Goal: Transaction & Acquisition: Purchase product/service

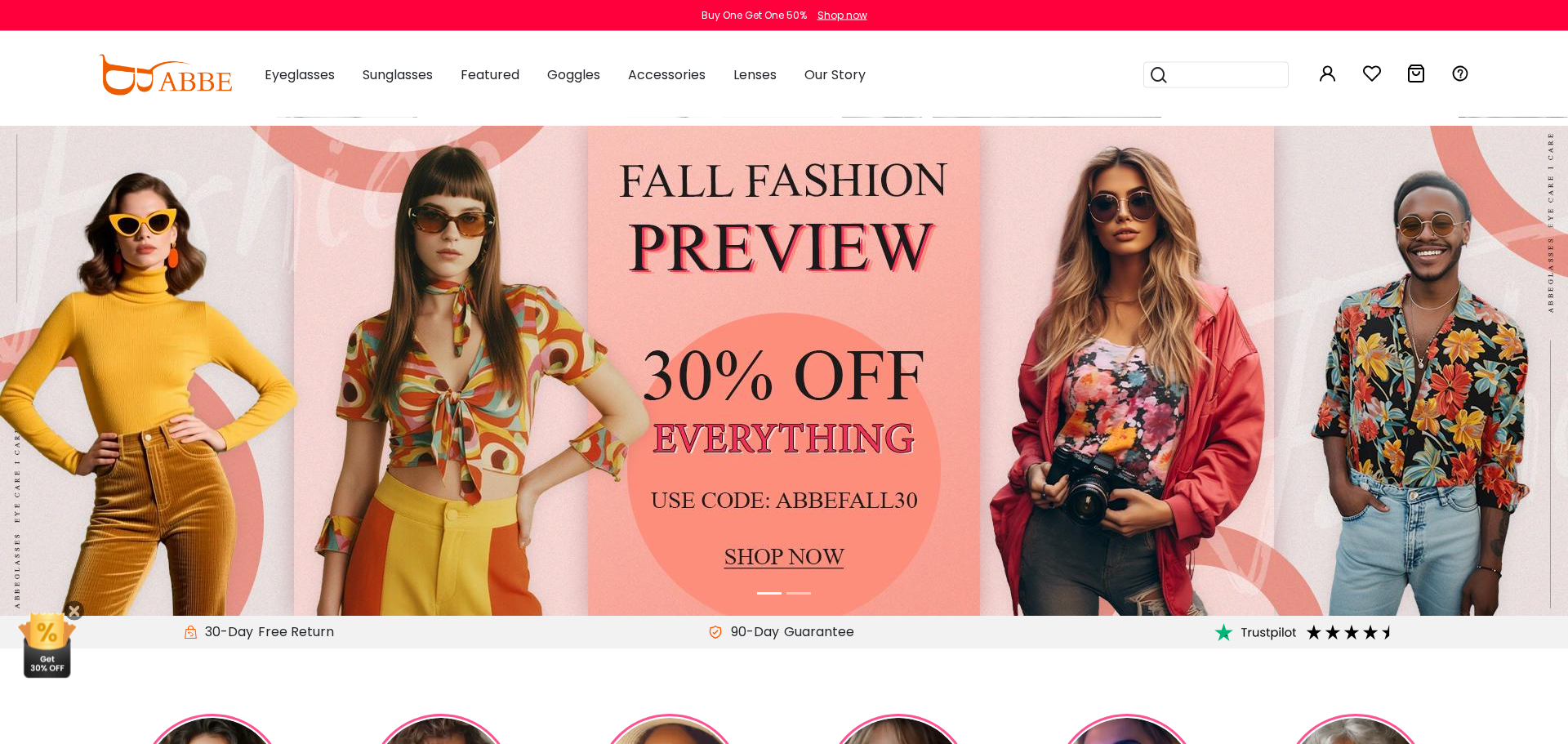
scroll to position [60, 0]
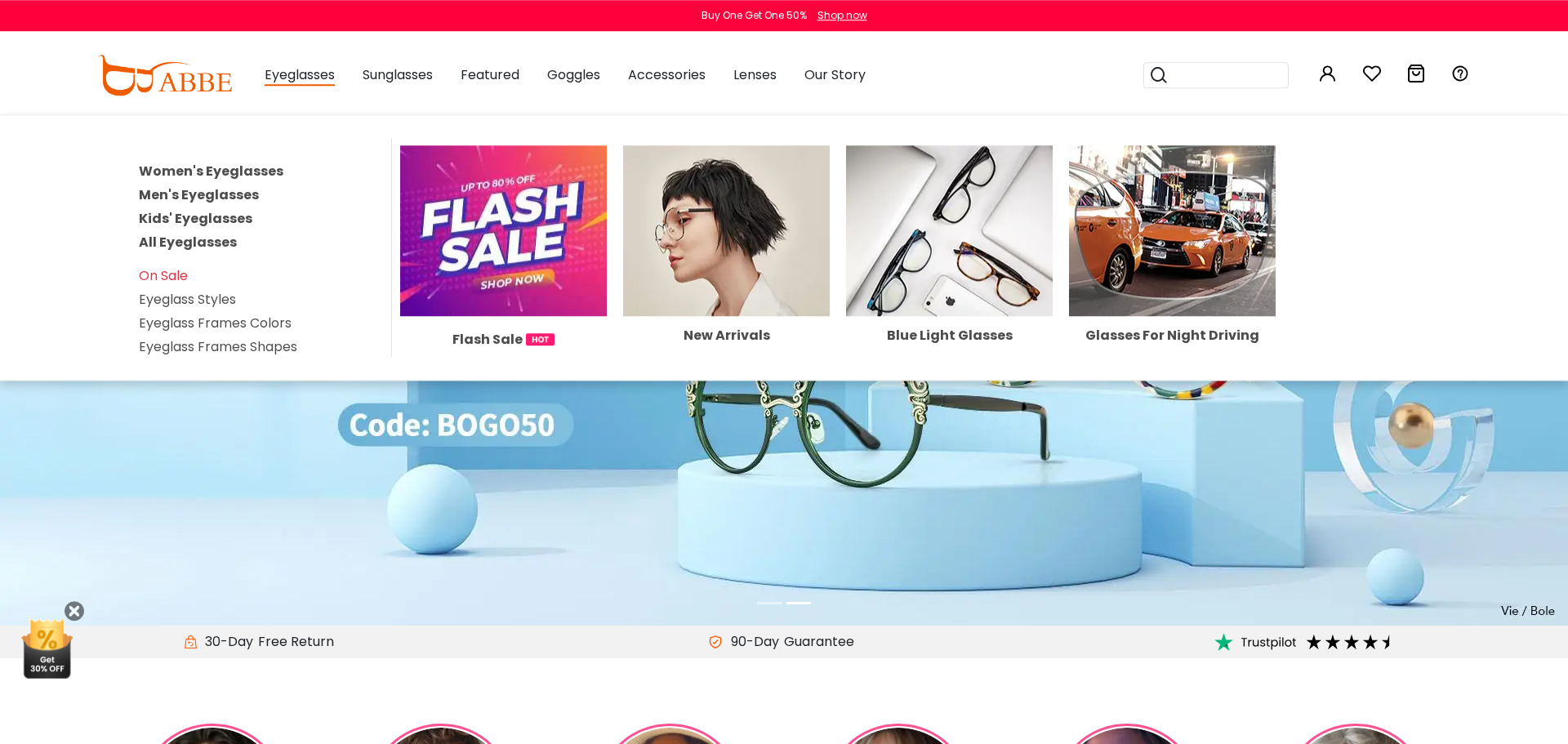
click at [223, 239] on link "All Eyeglasses" at bounding box center [188, 242] width 98 height 19
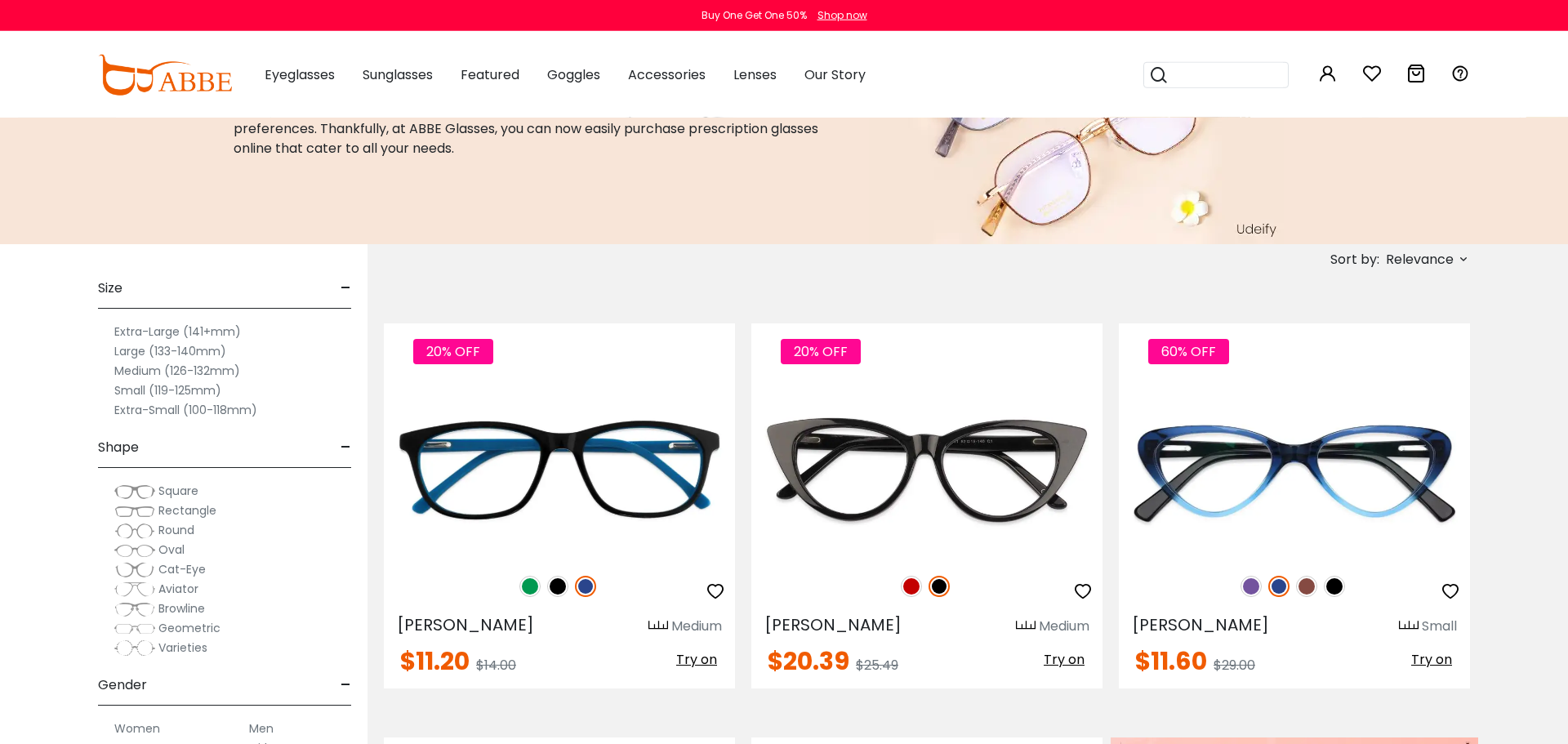
scroll to position [141, 0]
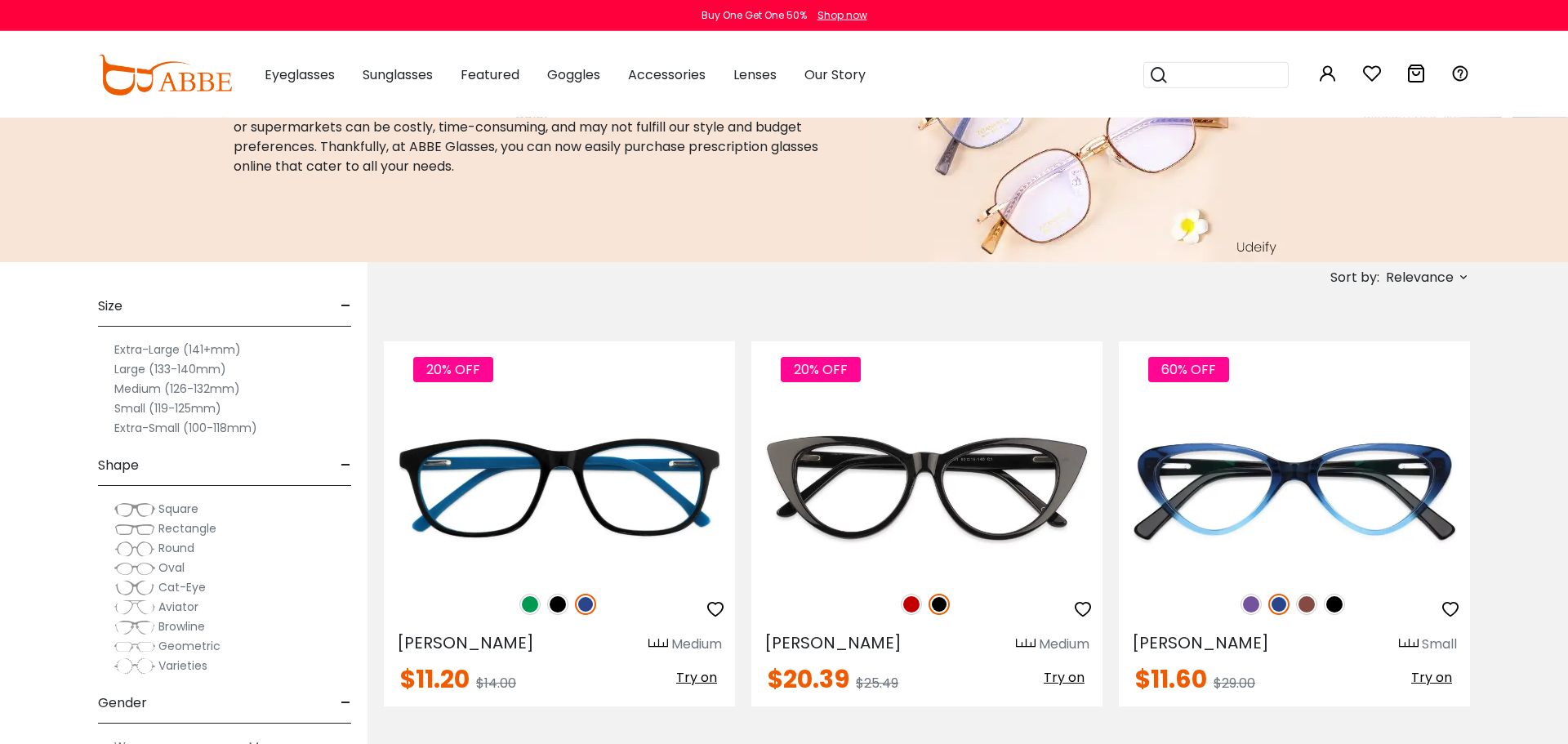
click at [225, 388] on label "Medium (126-132mm)" at bounding box center [177, 389] width 126 height 20
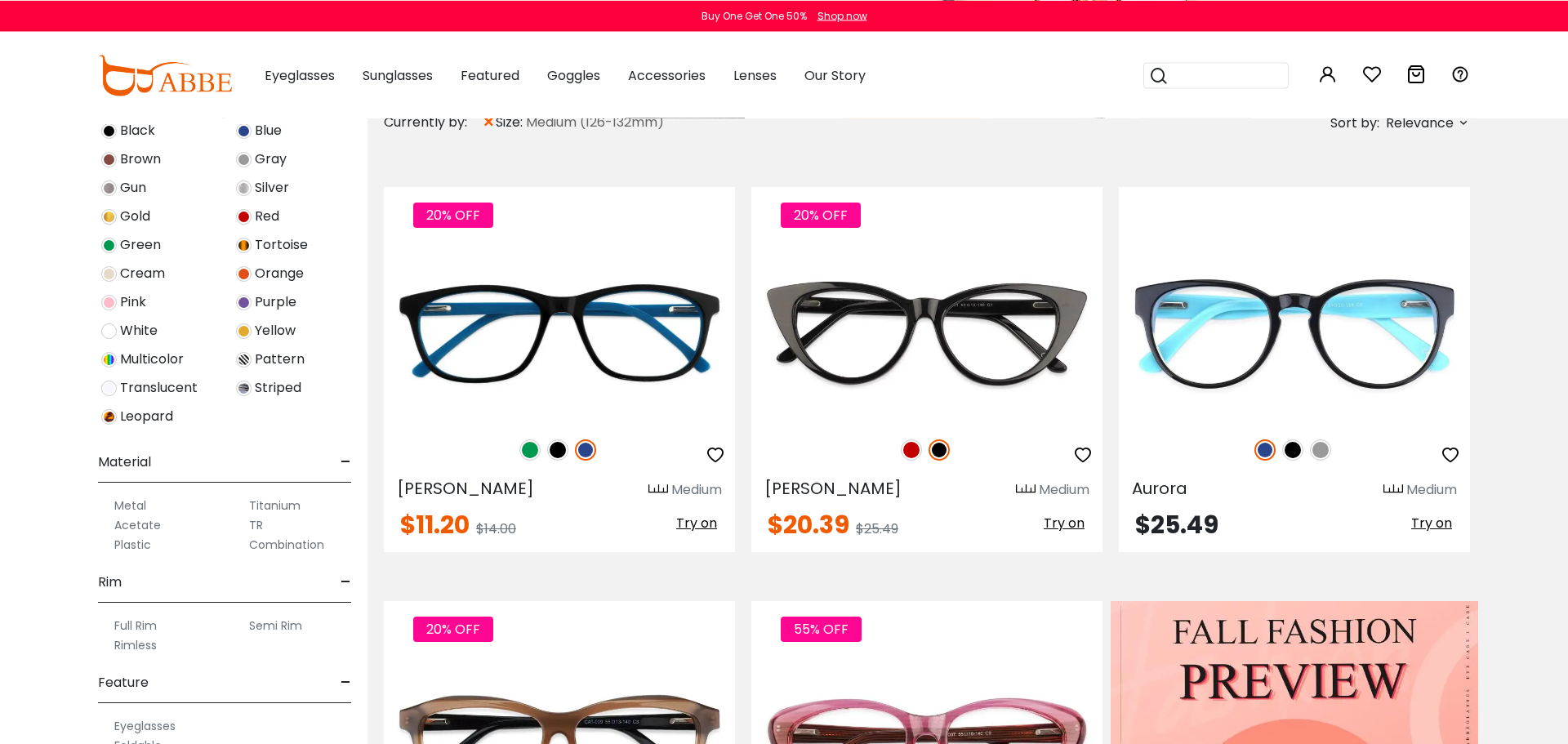
scroll to position [717, 0]
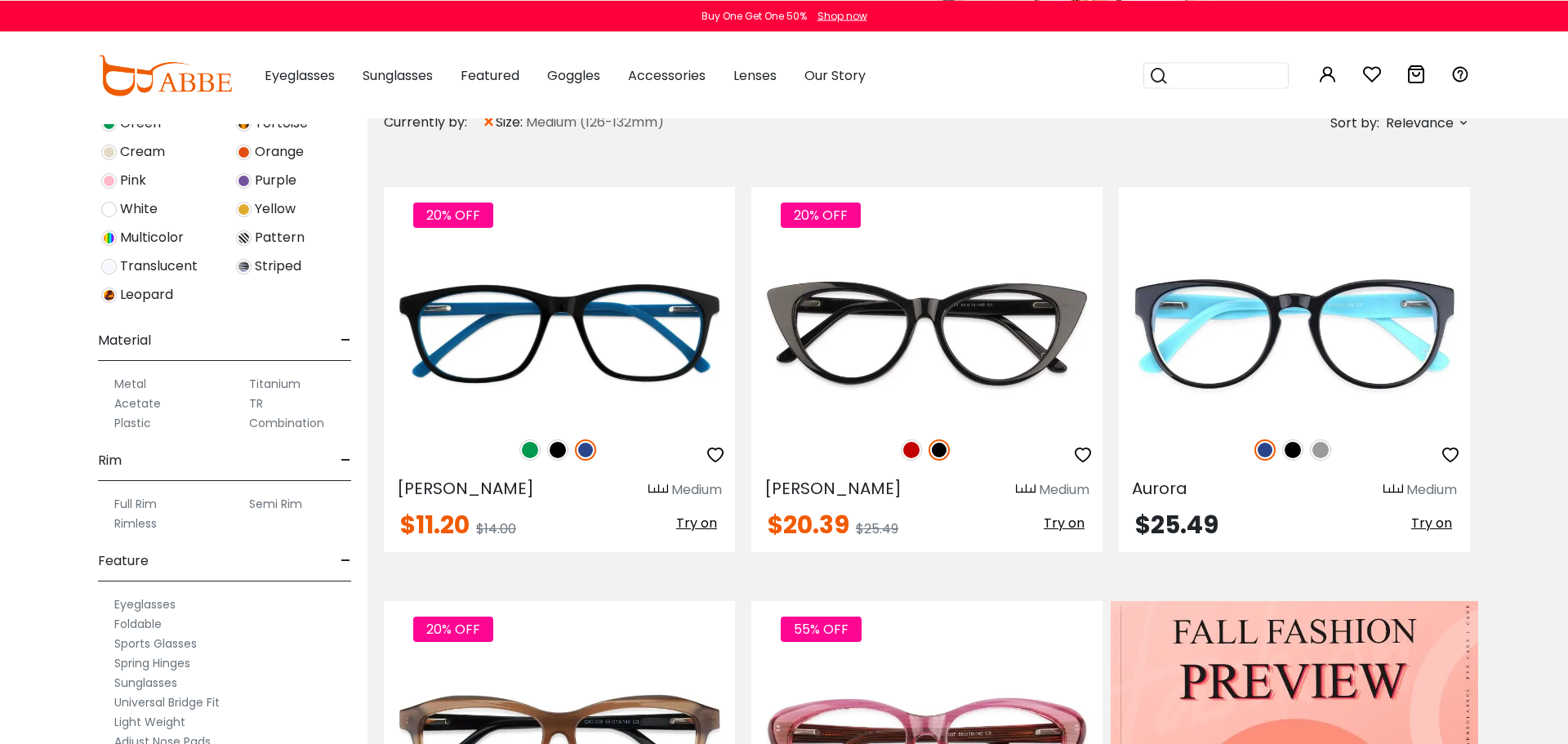
click at [133, 386] on label "Metal" at bounding box center [130, 384] width 32 height 20
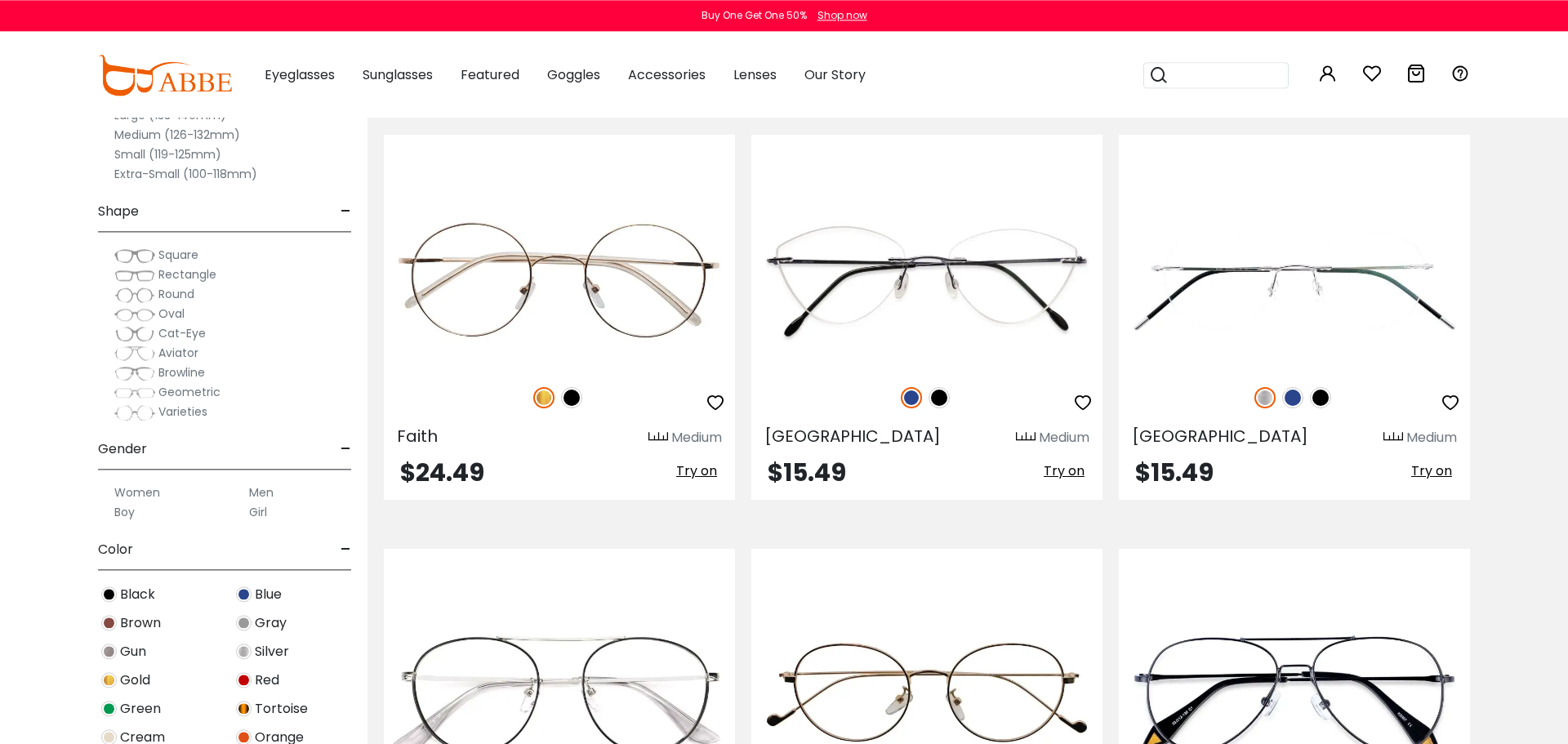
scroll to position [3713, 0]
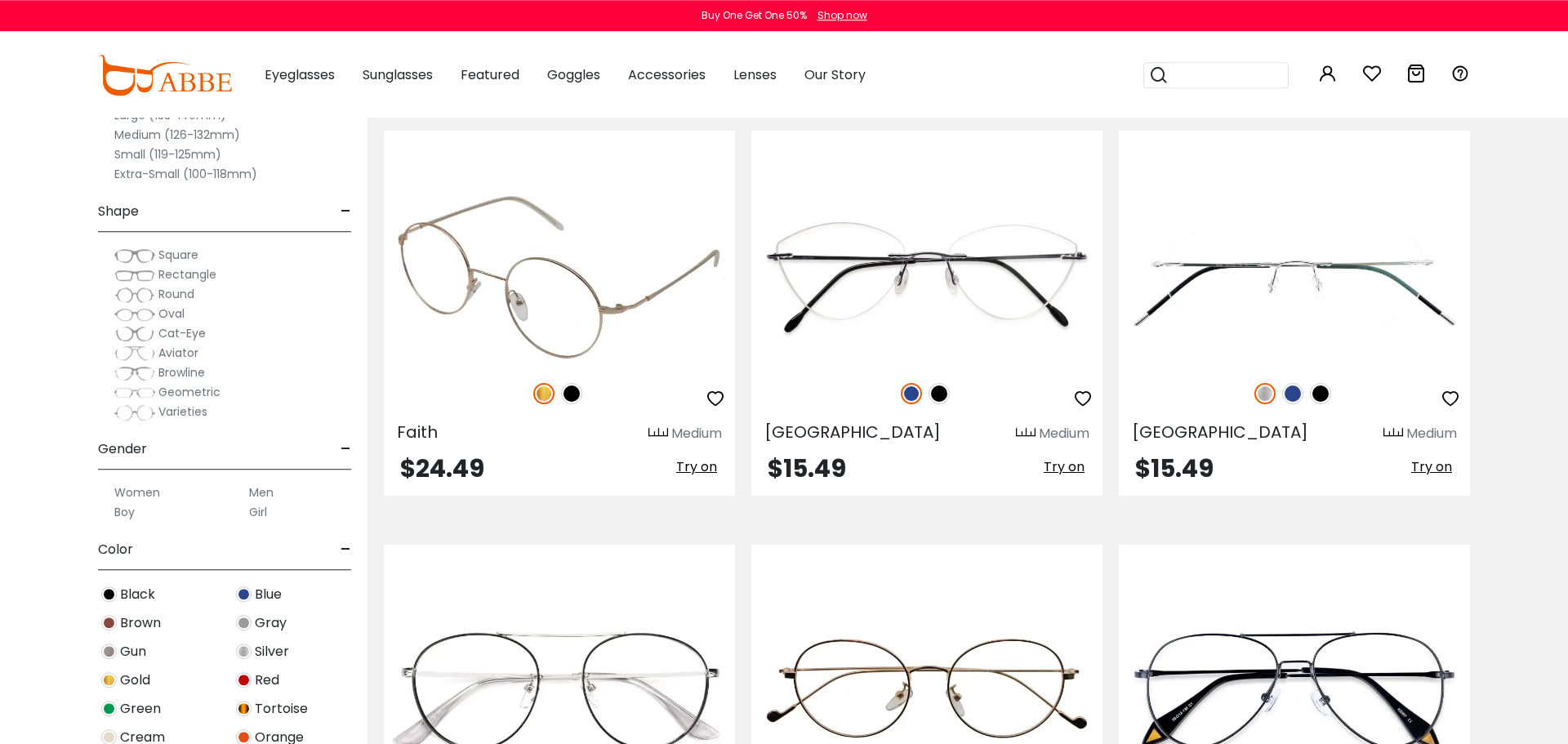
click at [573, 396] on img at bounding box center [571, 393] width 21 height 21
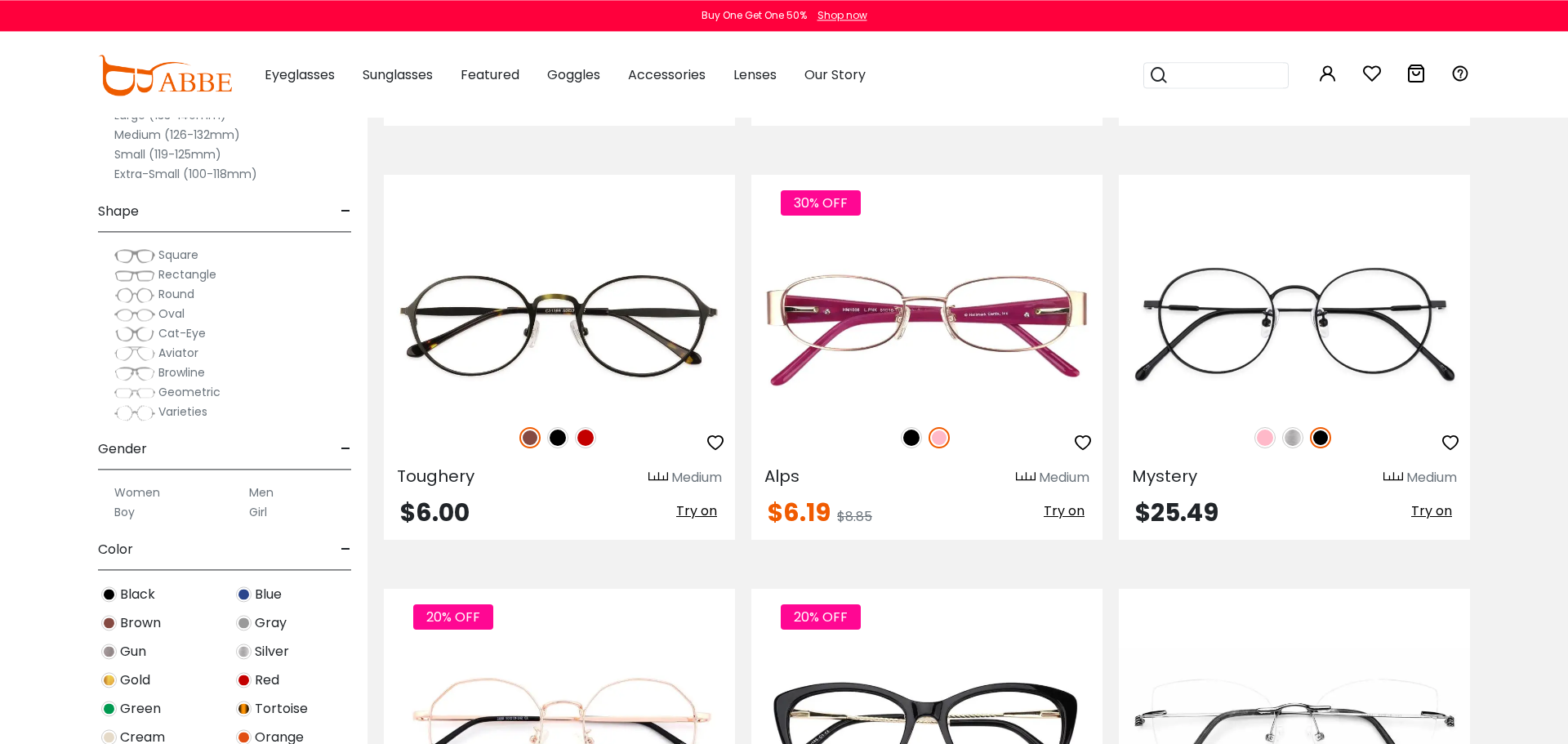
scroll to position [4912, 0]
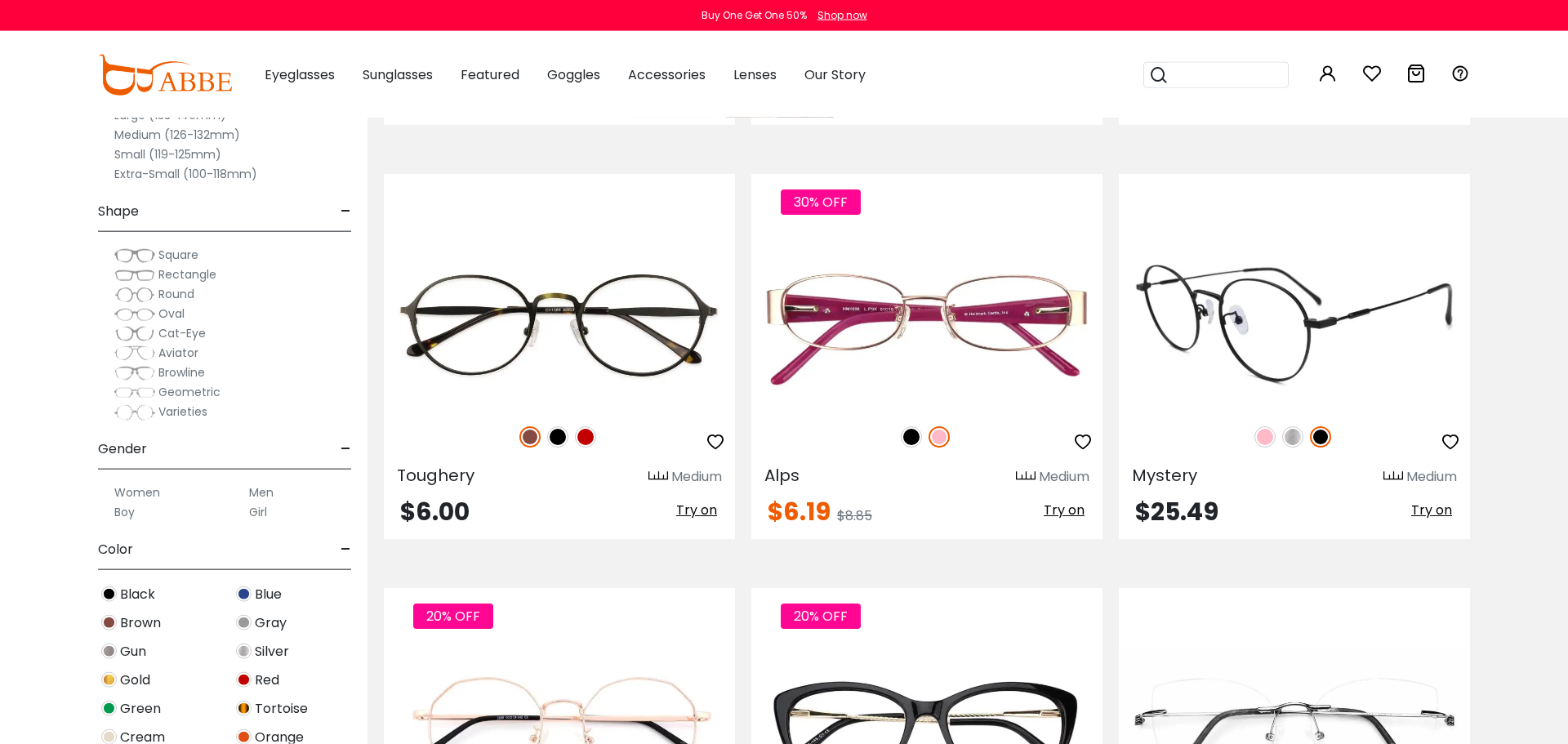
click at [1291, 438] on img at bounding box center [1292, 436] width 21 height 21
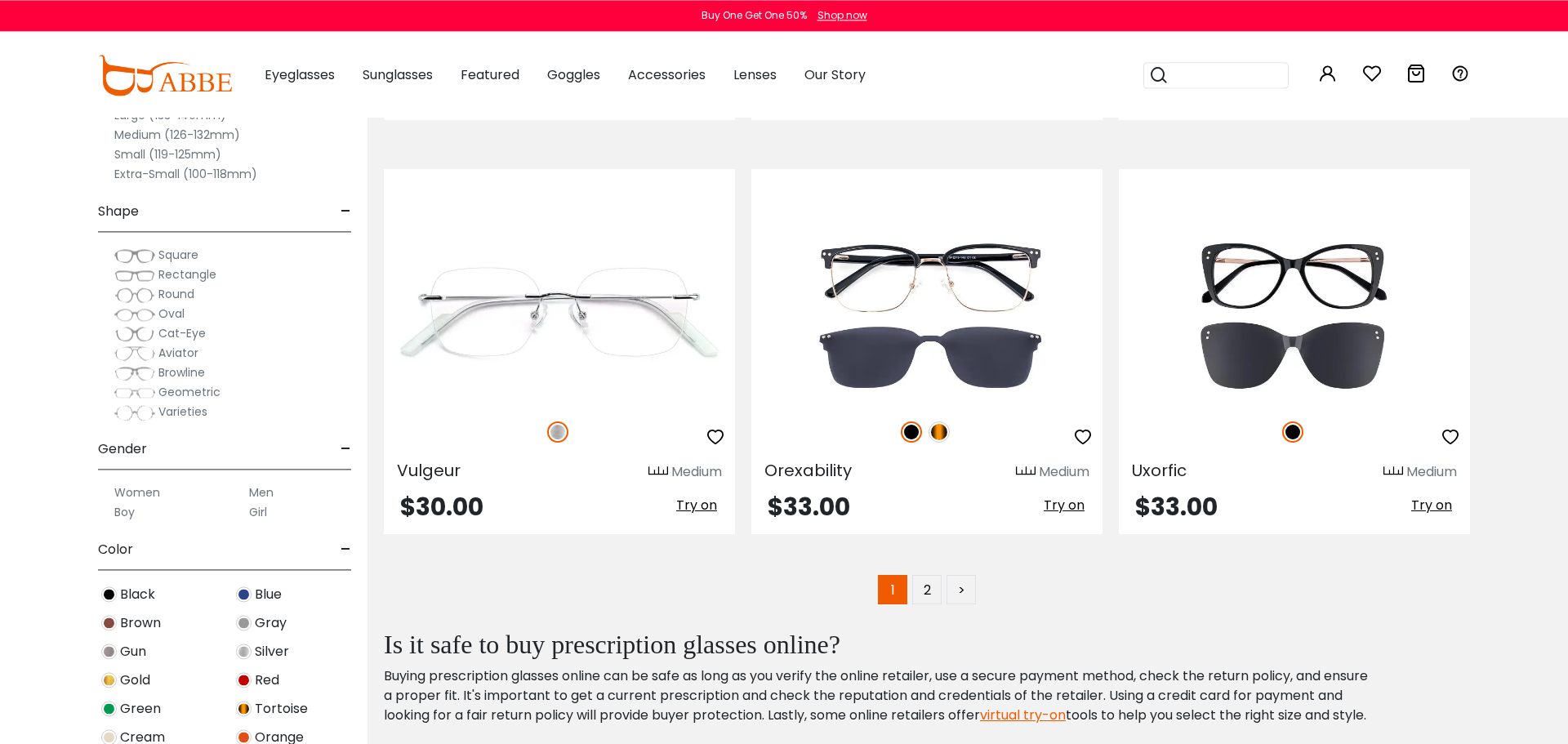
scroll to position [8233, 0]
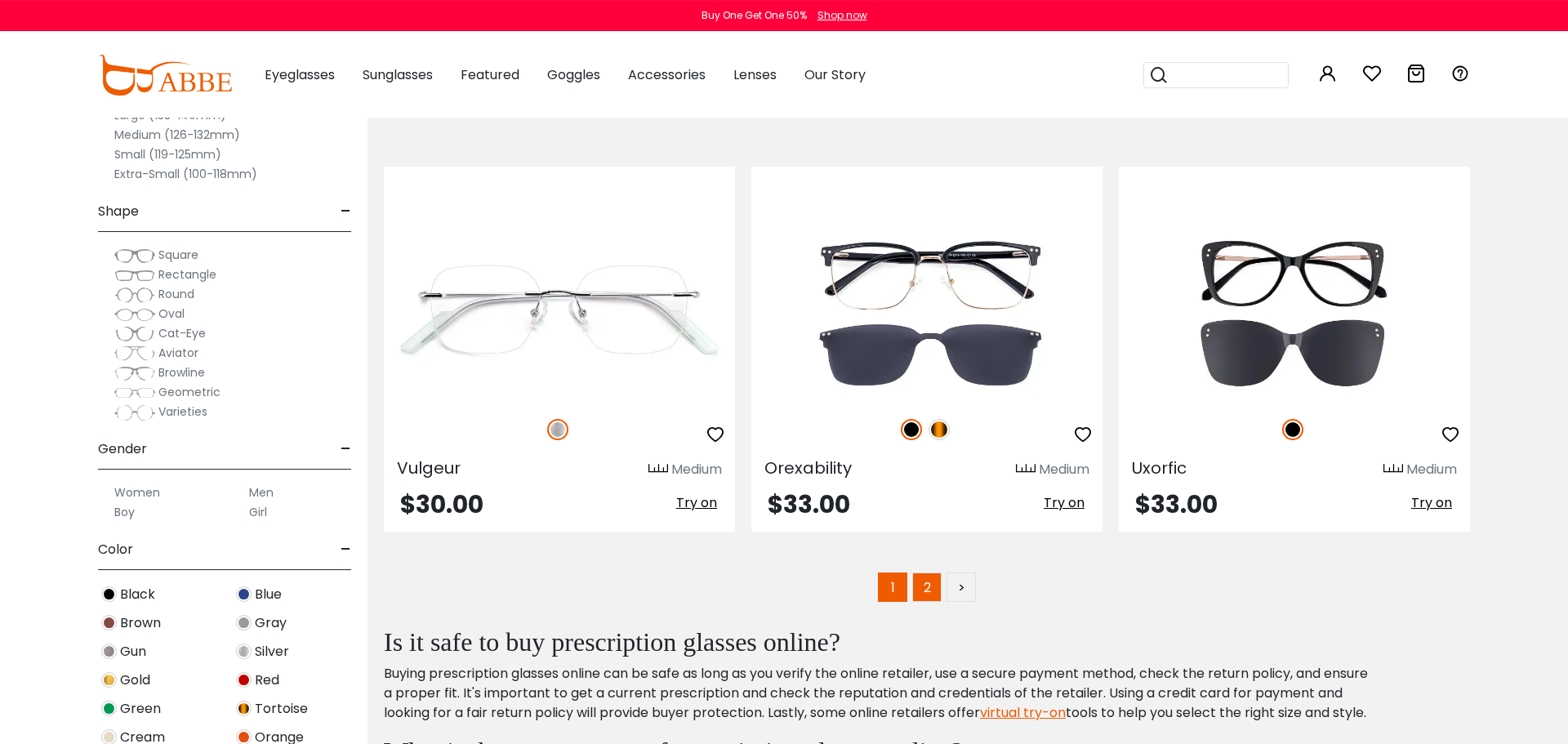
click at [936, 595] on link "2" at bounding box center [926, 587] width 29 height 29
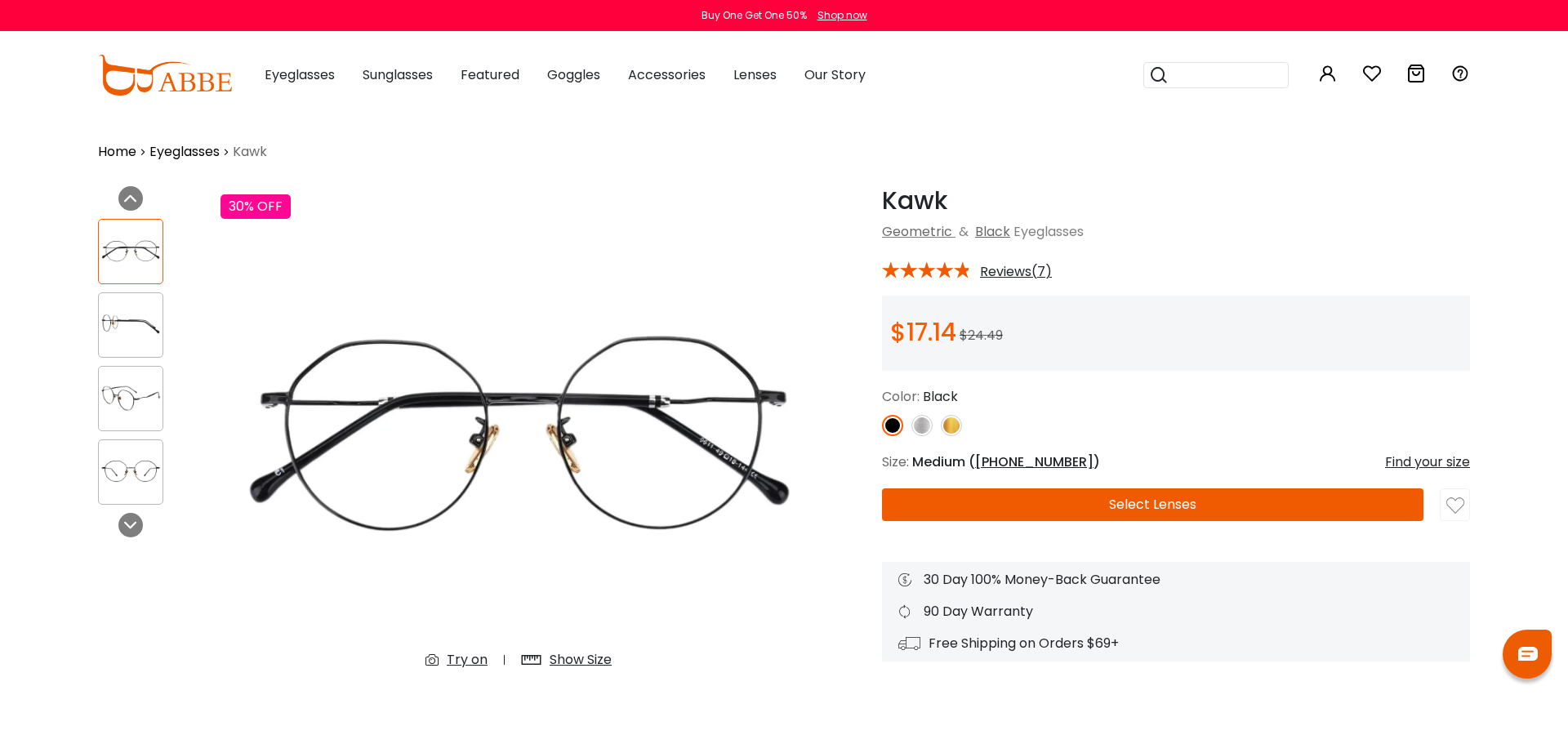
click at [916, 420] on img at bounding box center [922, 425] width 21 height 21
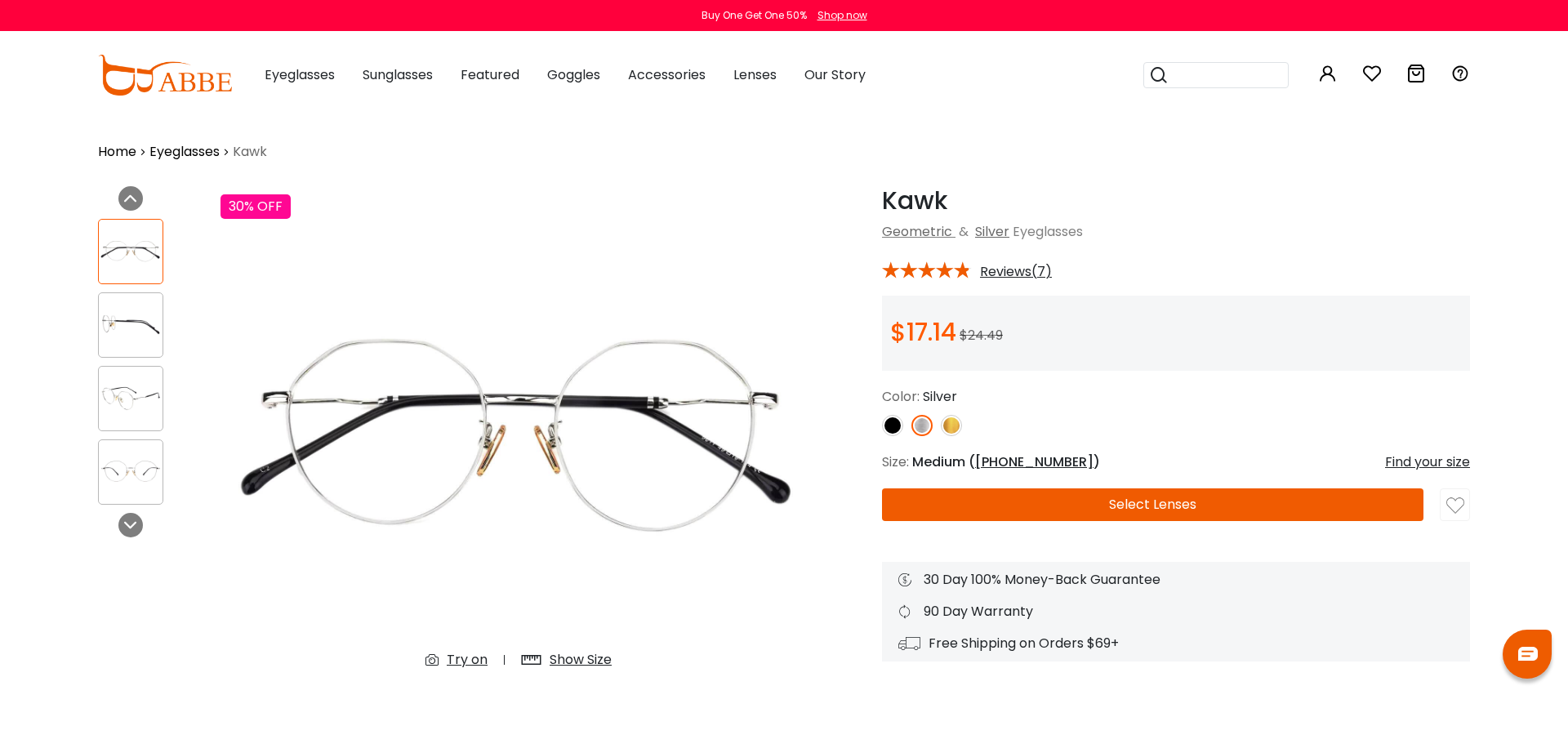
click at [152, 328] on img at bounding box center [131, 325] width 64 height 32
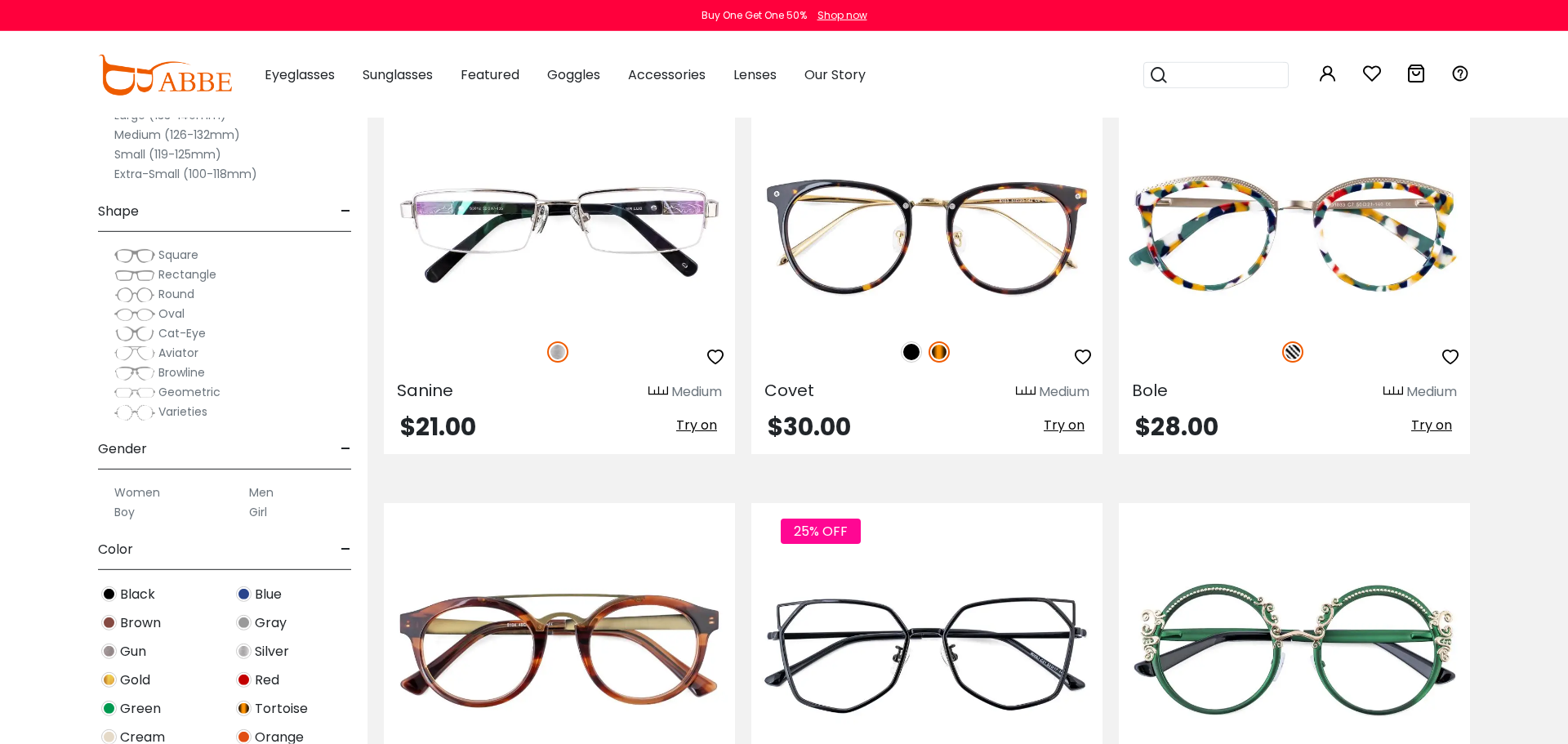
scroll to position [1224, 0]
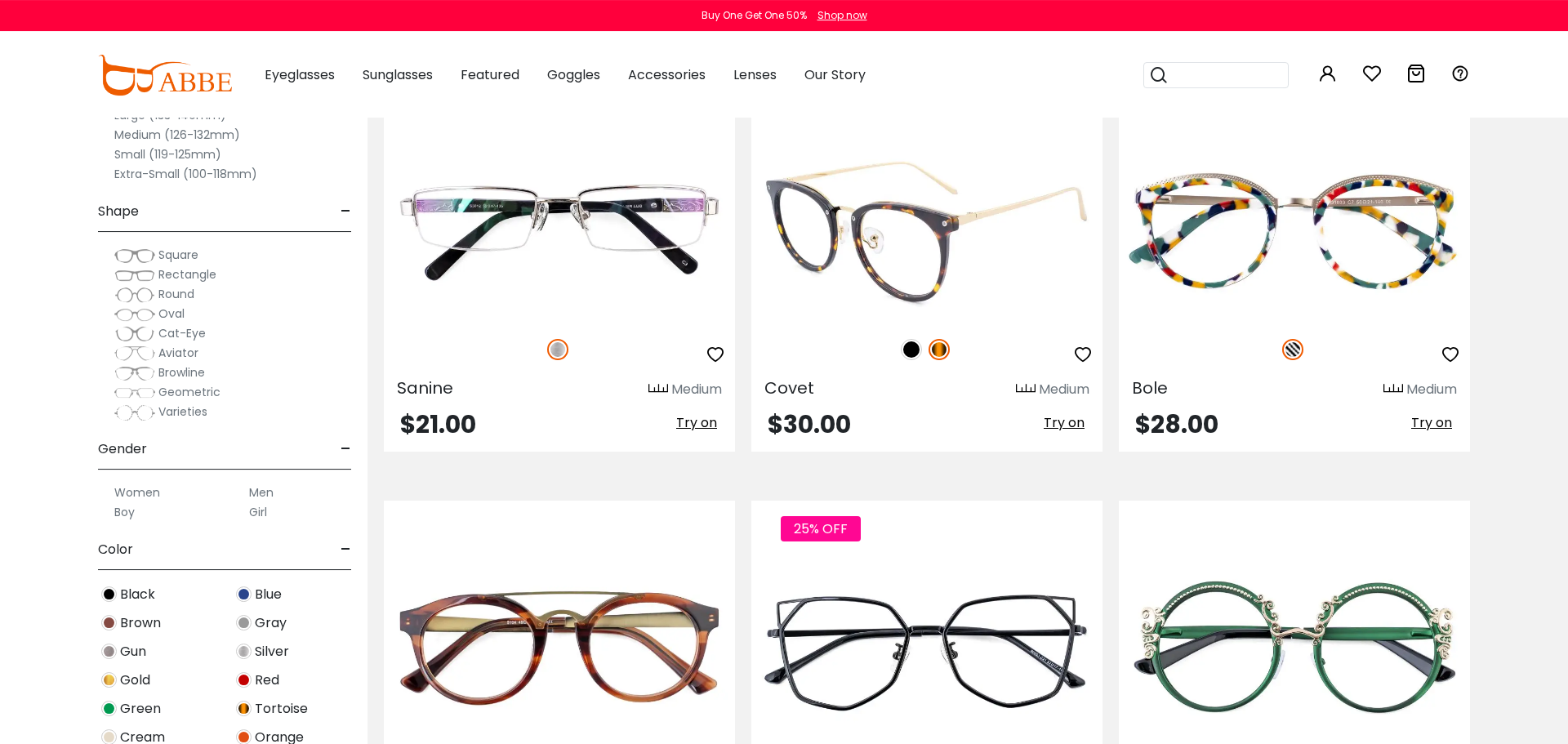
click at [910, 350] on img at bounding box center [911, 349] width 21 height 21
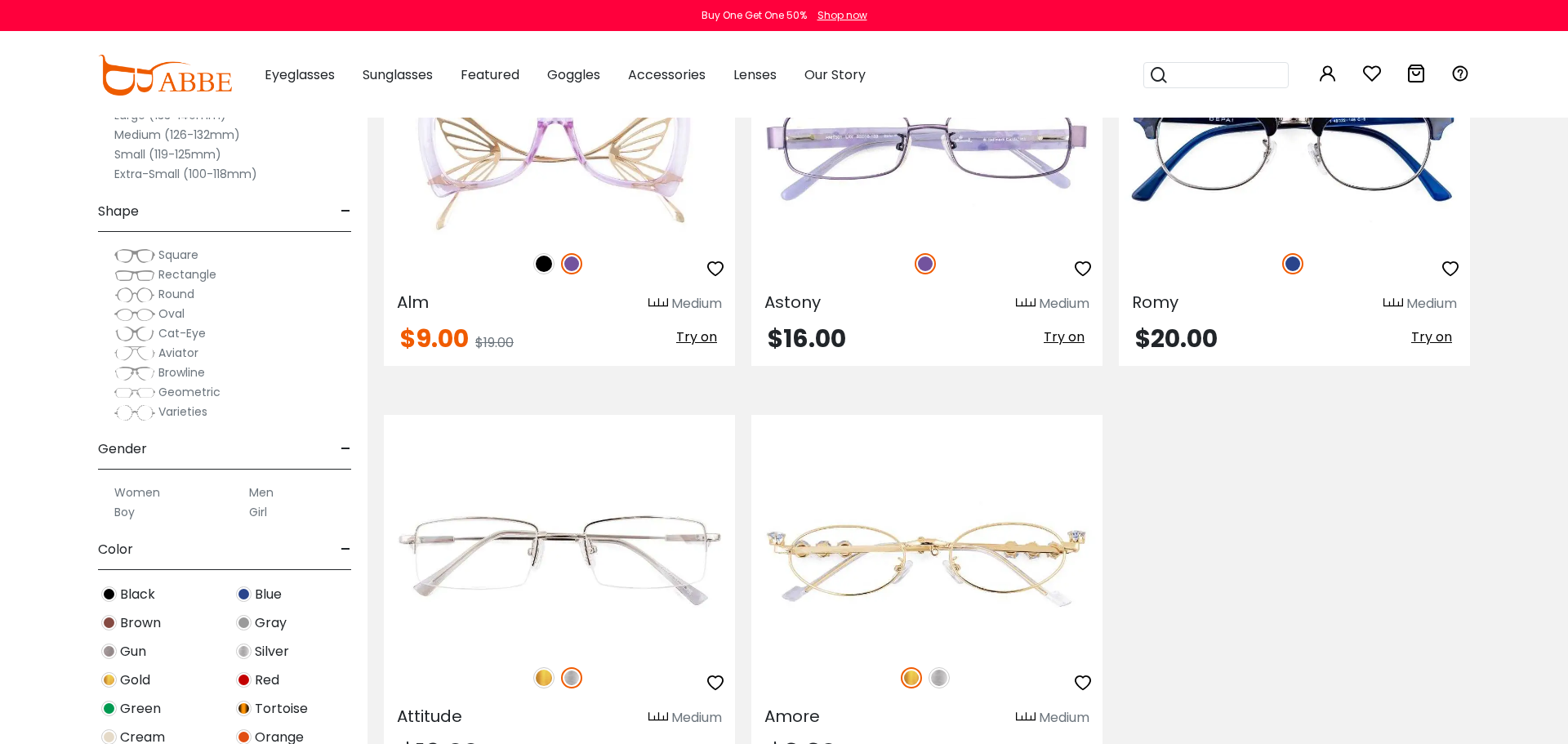
scroll to position [3370, 0]
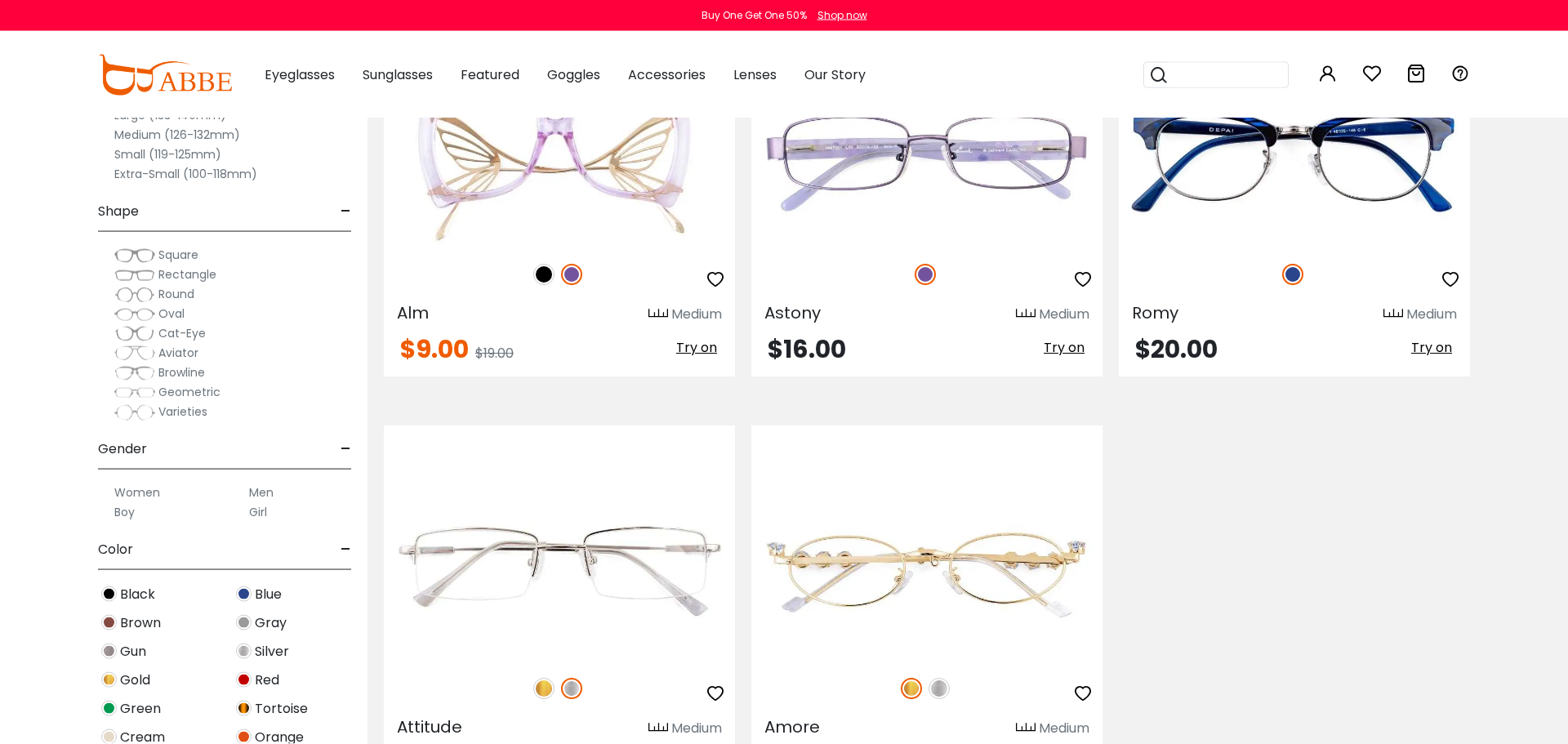
click at [169, 154] on label "Small (119-125mm)" at bounding box center [167, 155] width 107 height 20
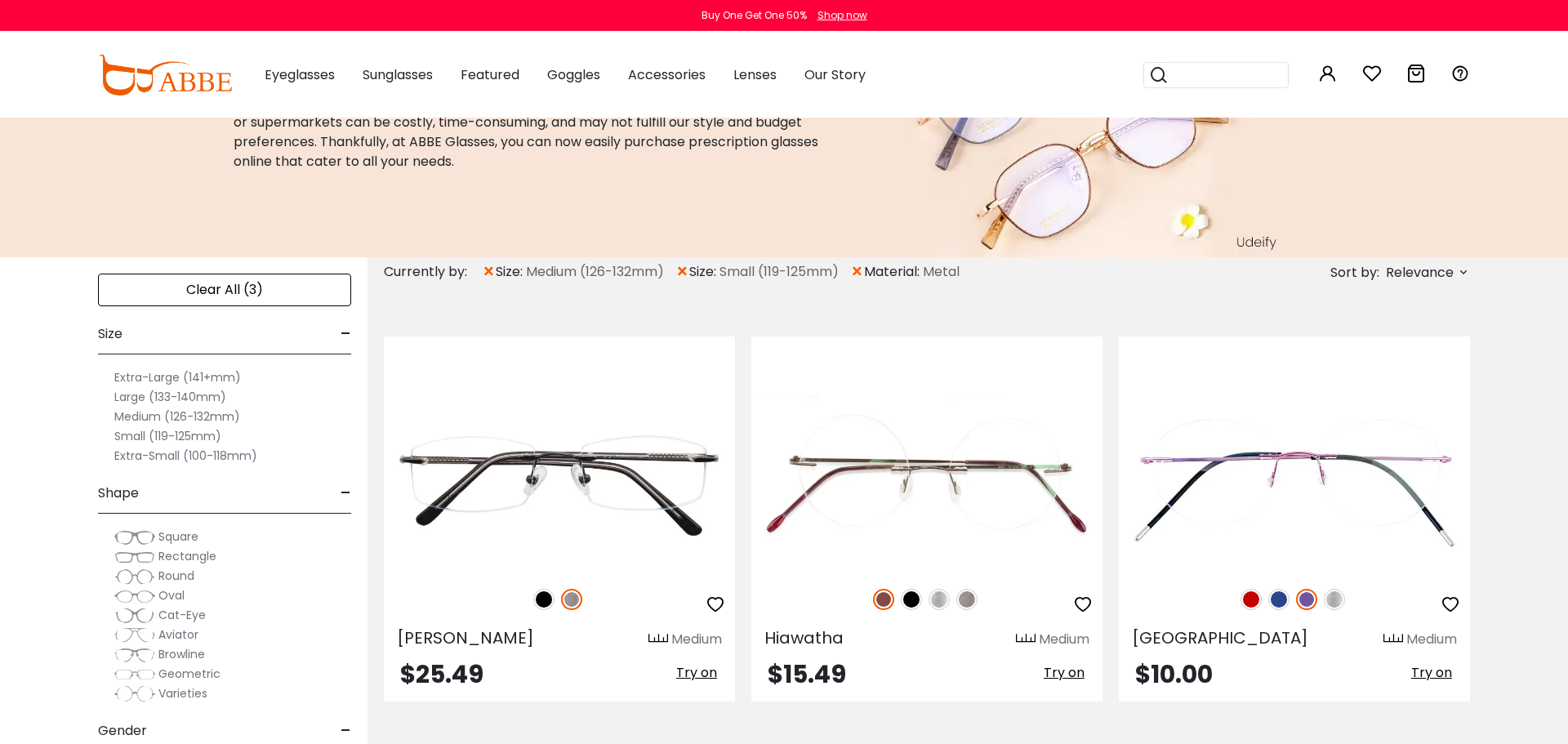
scroll to position [163, 0]
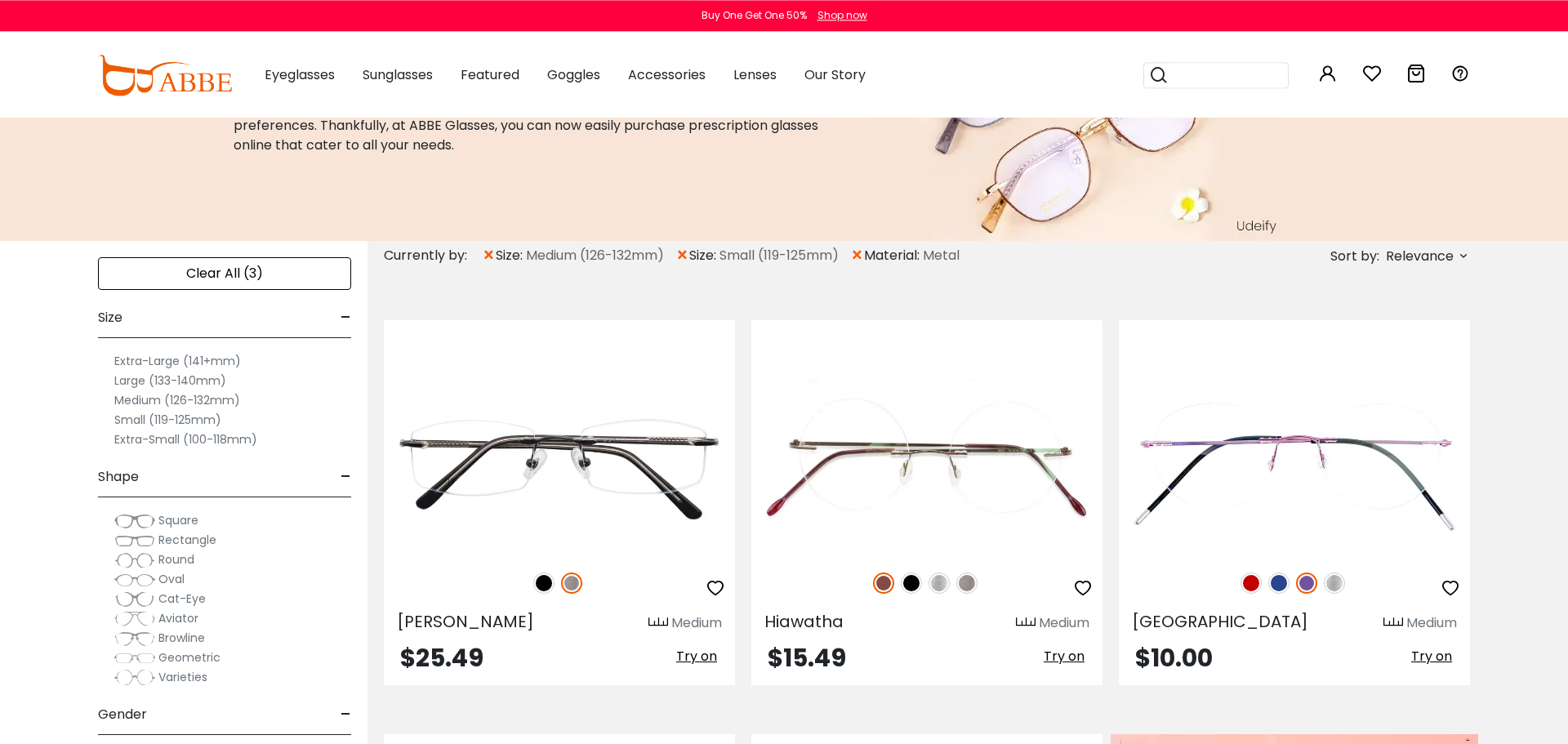
click at [495, 258] on span "×" at bounding box center [489, 255] width 14 height 29
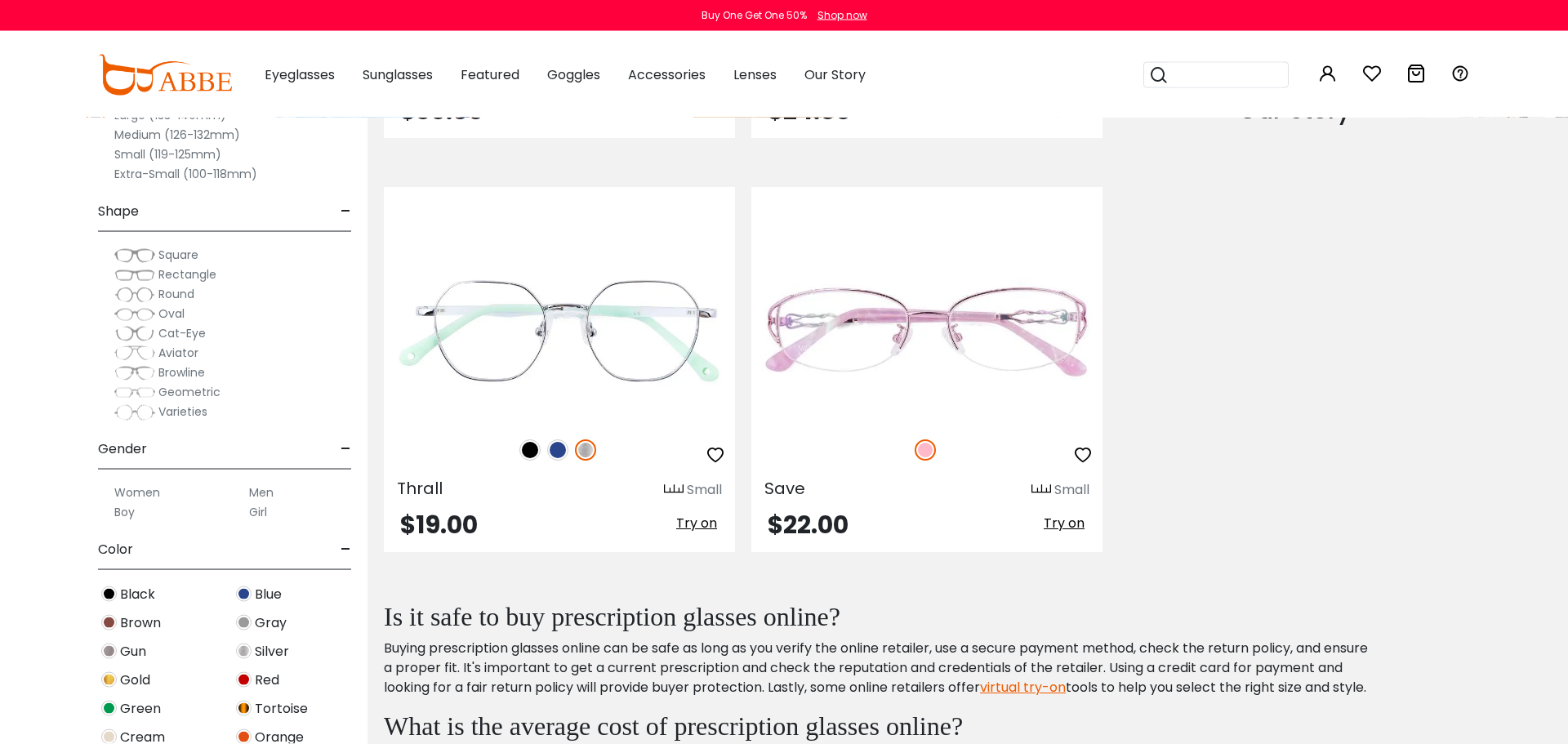
scroll to position [2000, 0]
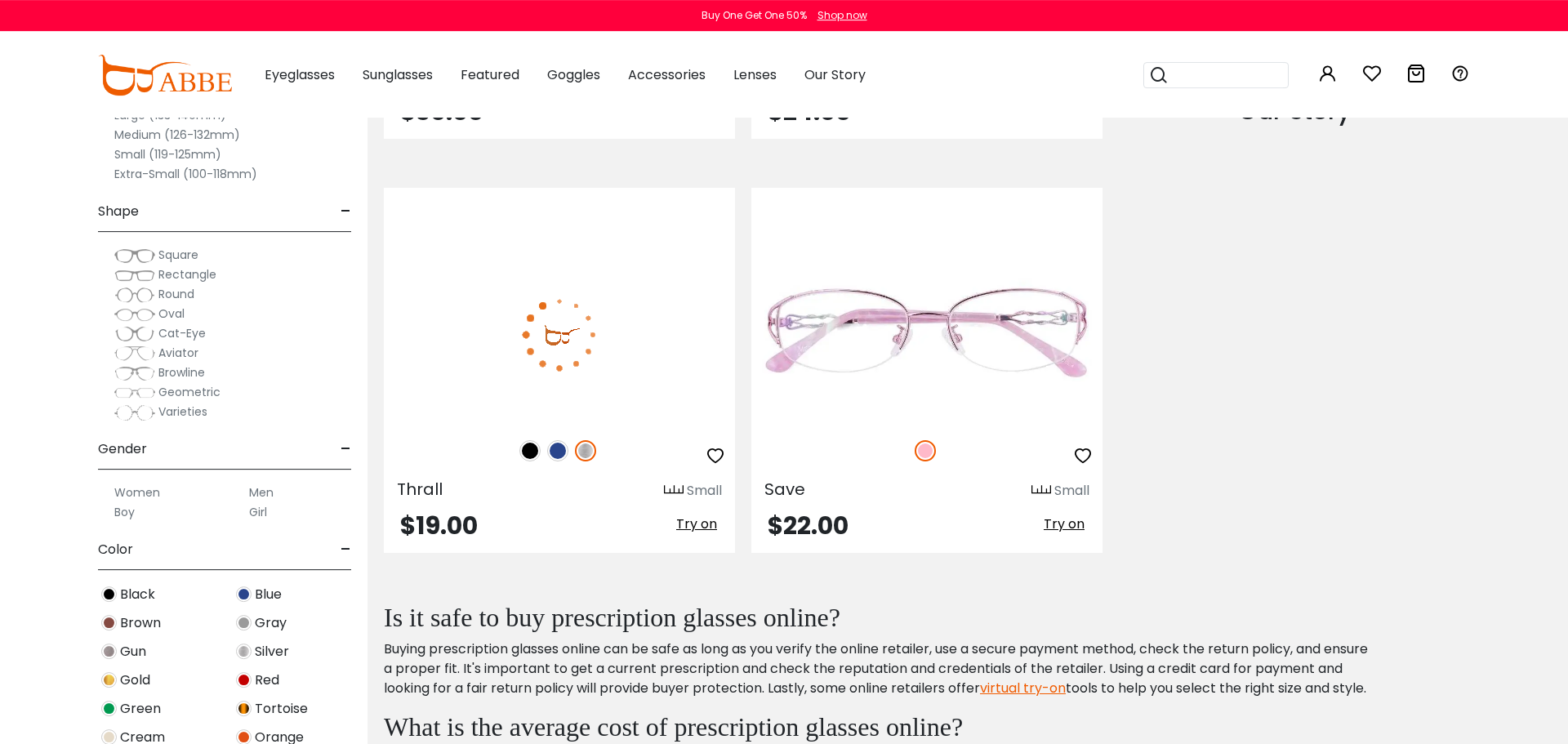
click at [527, 455] on img at bounding box center [529, 450] width 21 height 21
